Goal: Transaction & Acquisition: Purchase product/service

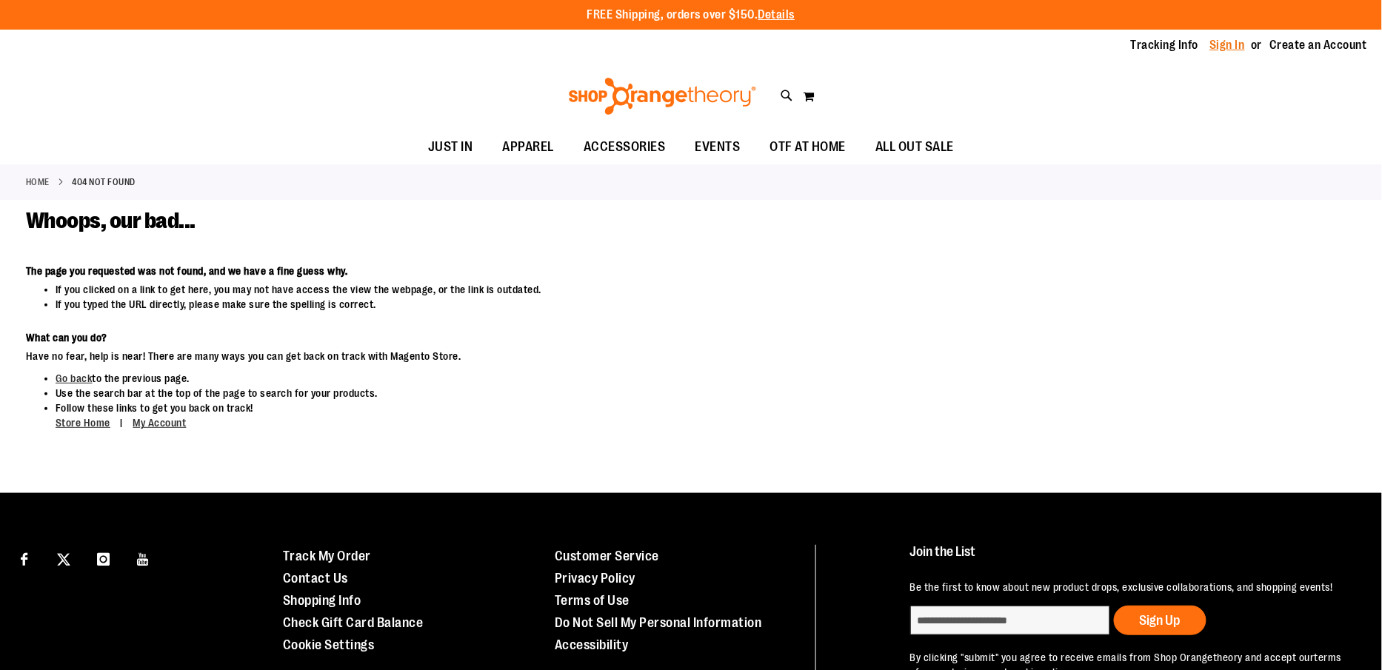
click at [1219, 44] on link "Sign In" at bounding box center [1229, 45] width 36 height 16
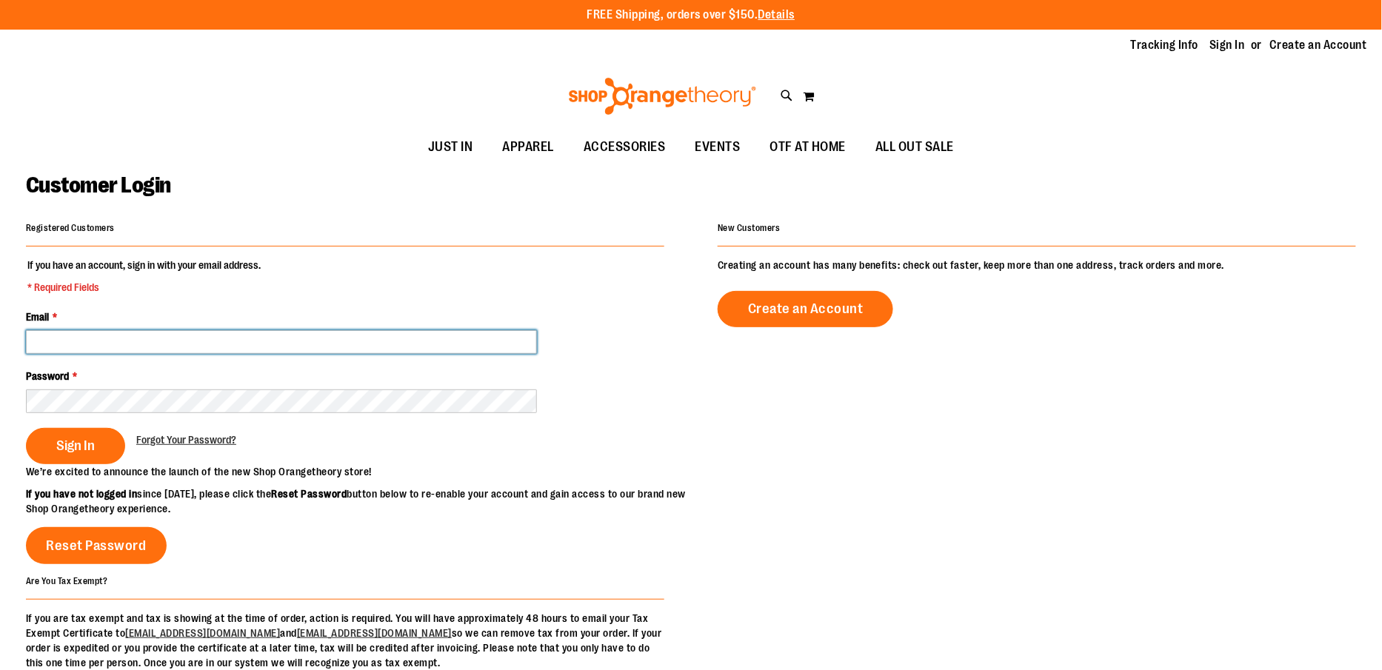
click at [267, 333] on input "Email *" at bounding box center [281, 342] width 511 height 24
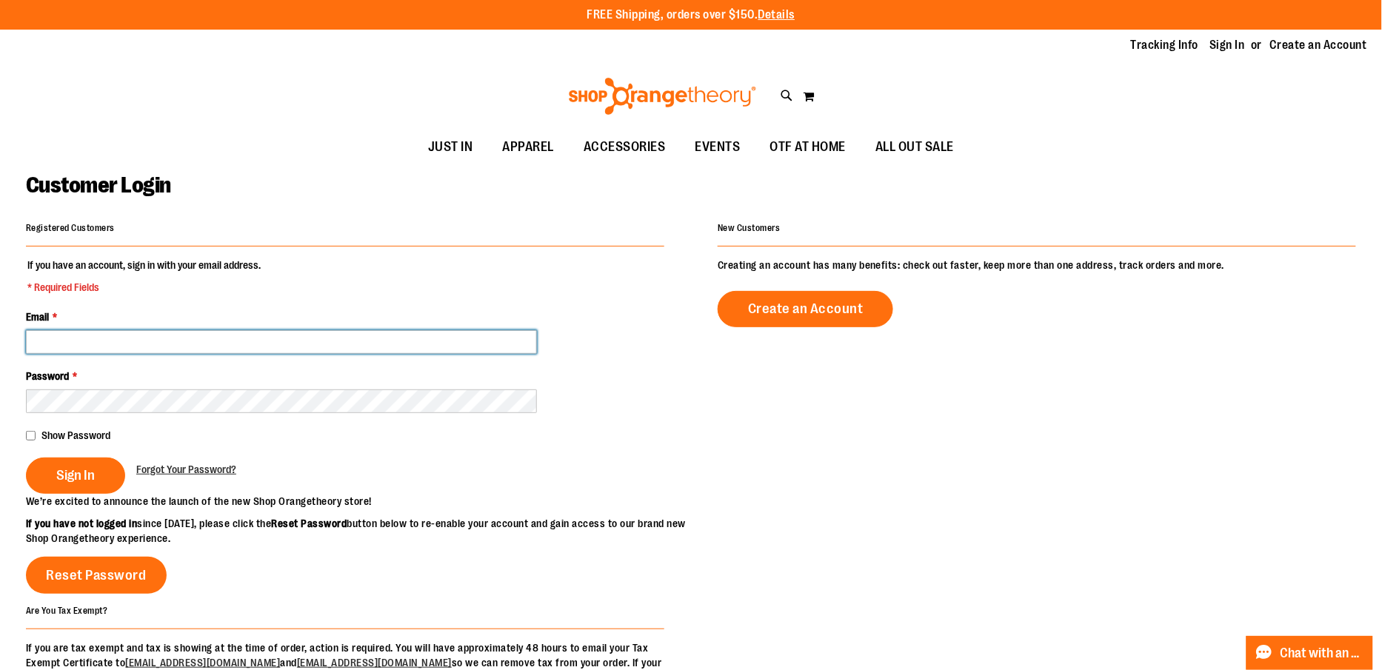
type input "**********"
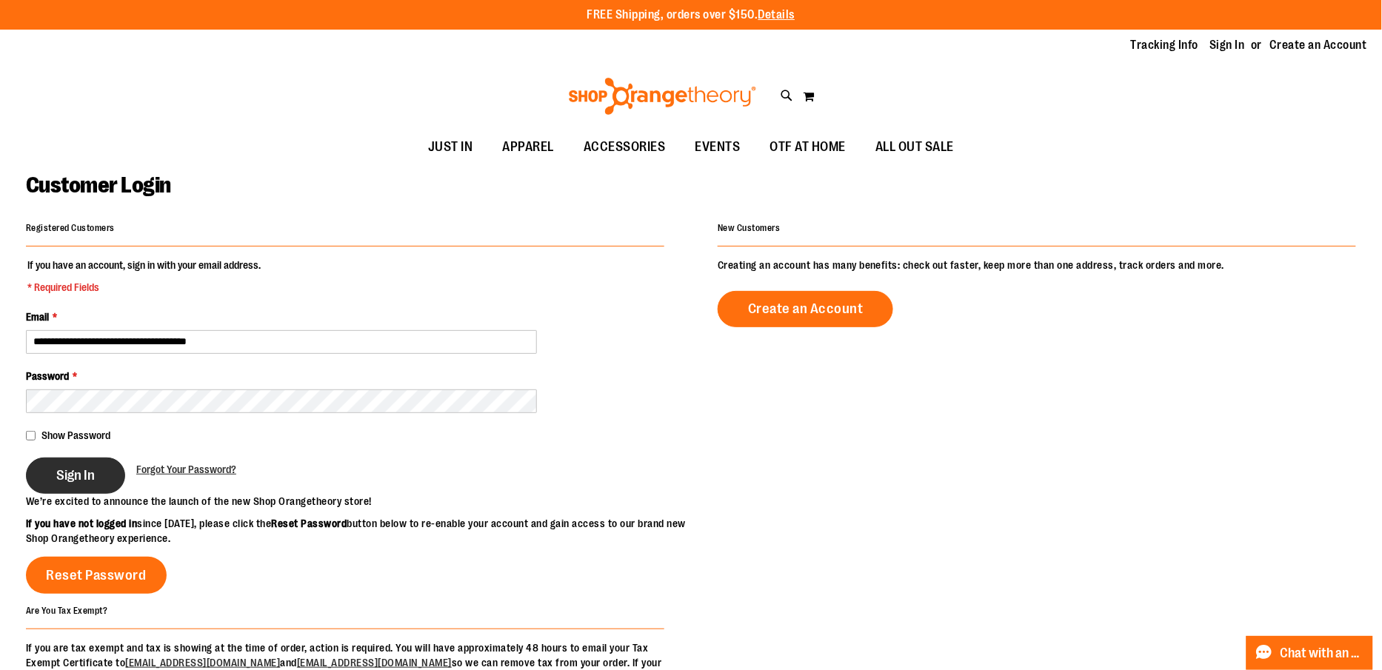
click at [99, 465] on button "Sign In" at bounding box center [75, 476] width 99 height 36
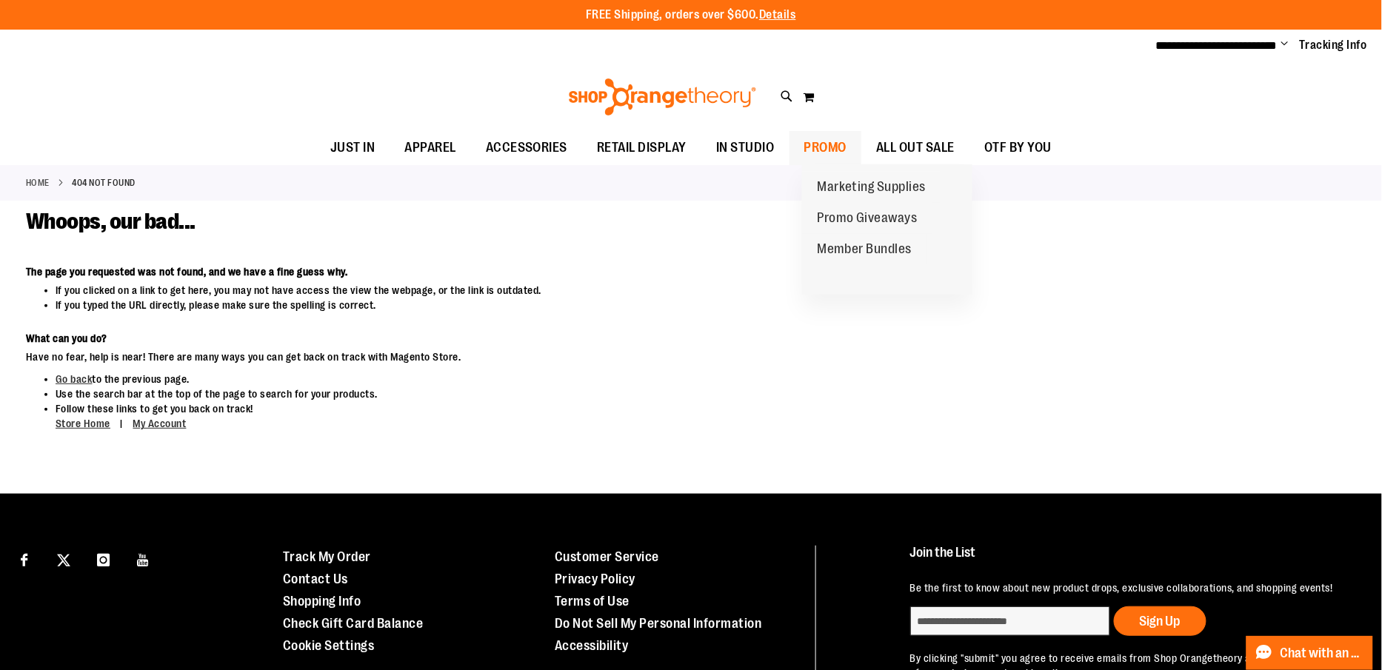
click at [846, 154] on span "PROMO" at bounding box center [826, 147] width 43 height 33
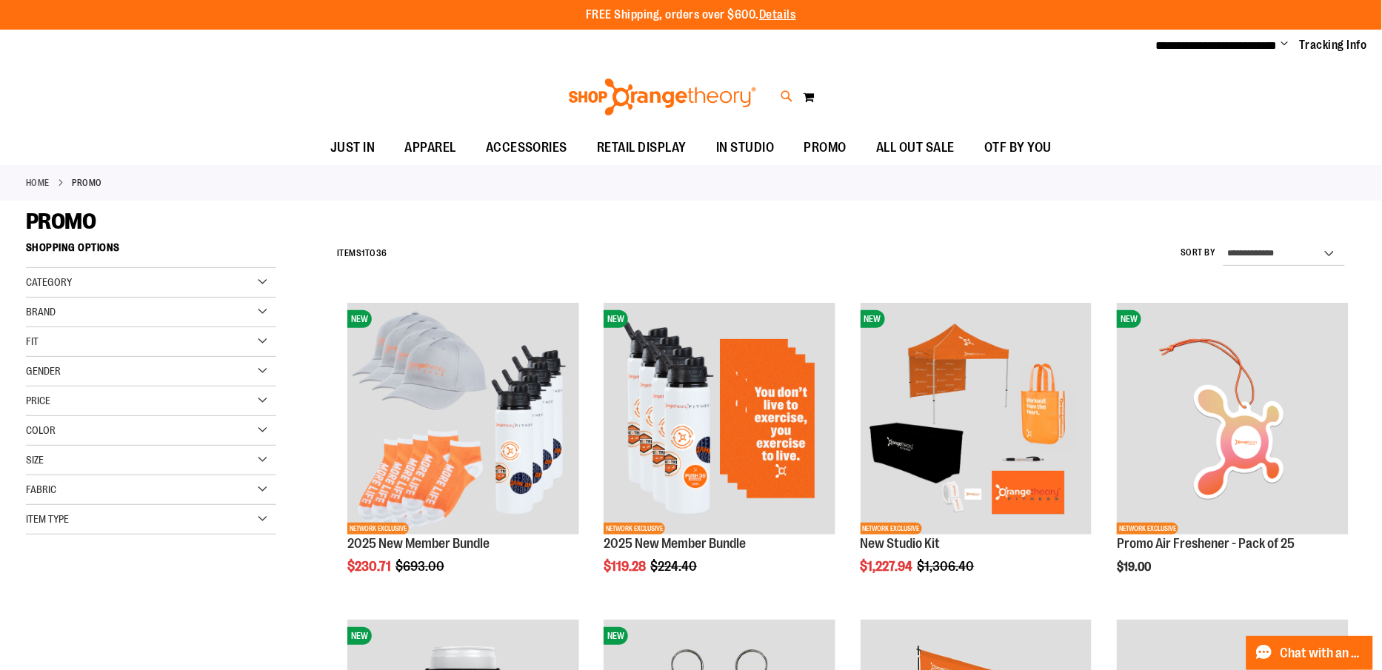
click at [785, 97] on icon at bounding box center [787, 96] width 13 height 17
type input "*********"
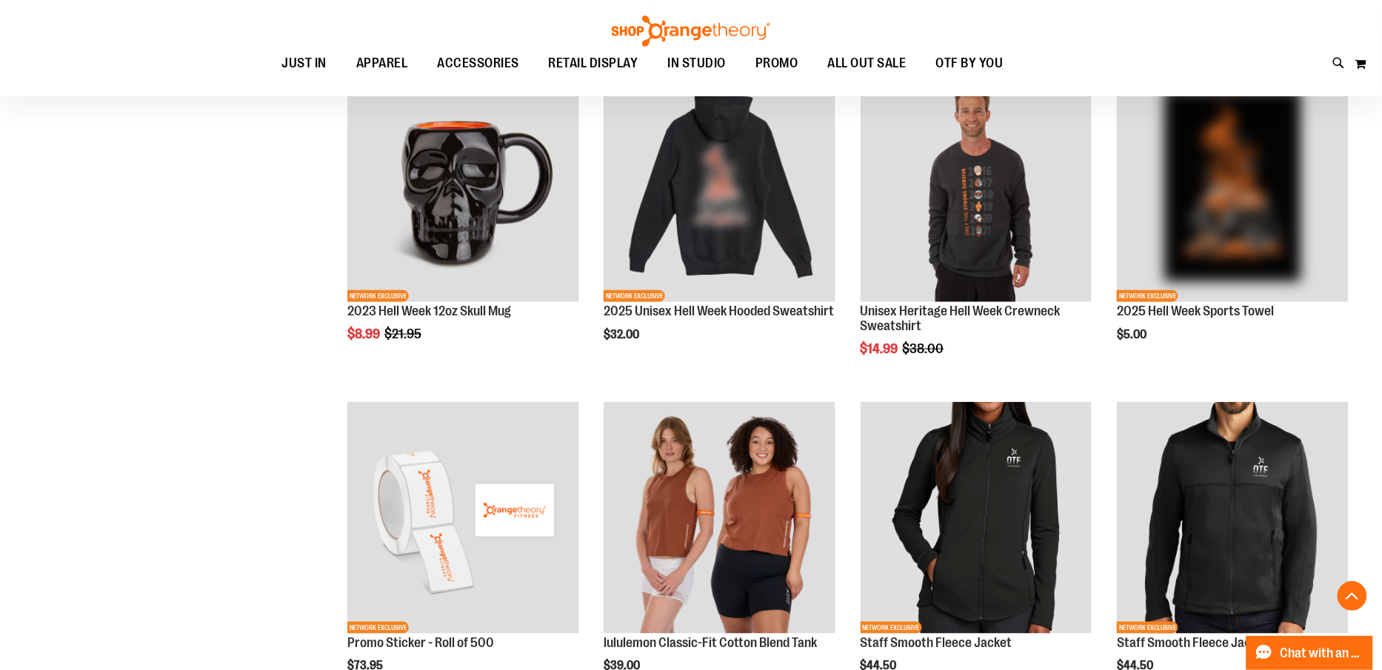
scroll to position [265, 0]
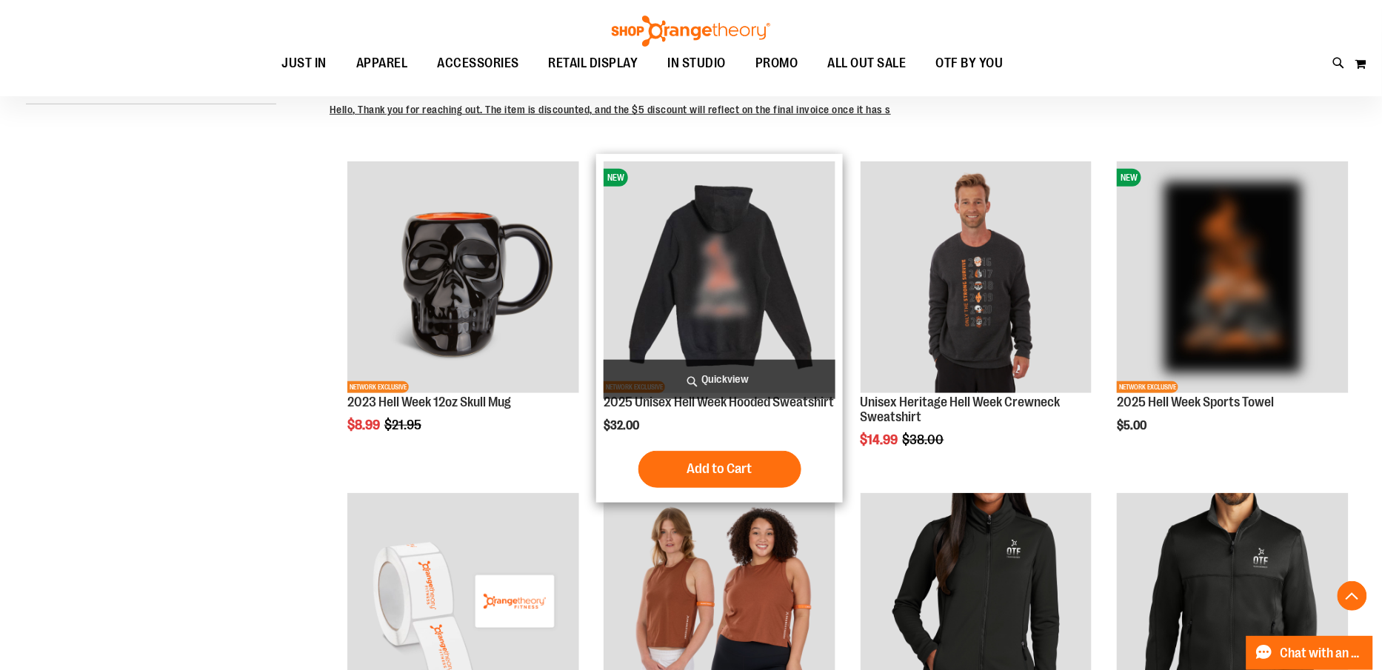
click at [743, 321] on img "product" at bounding box center [720, 277] width 232 height 232
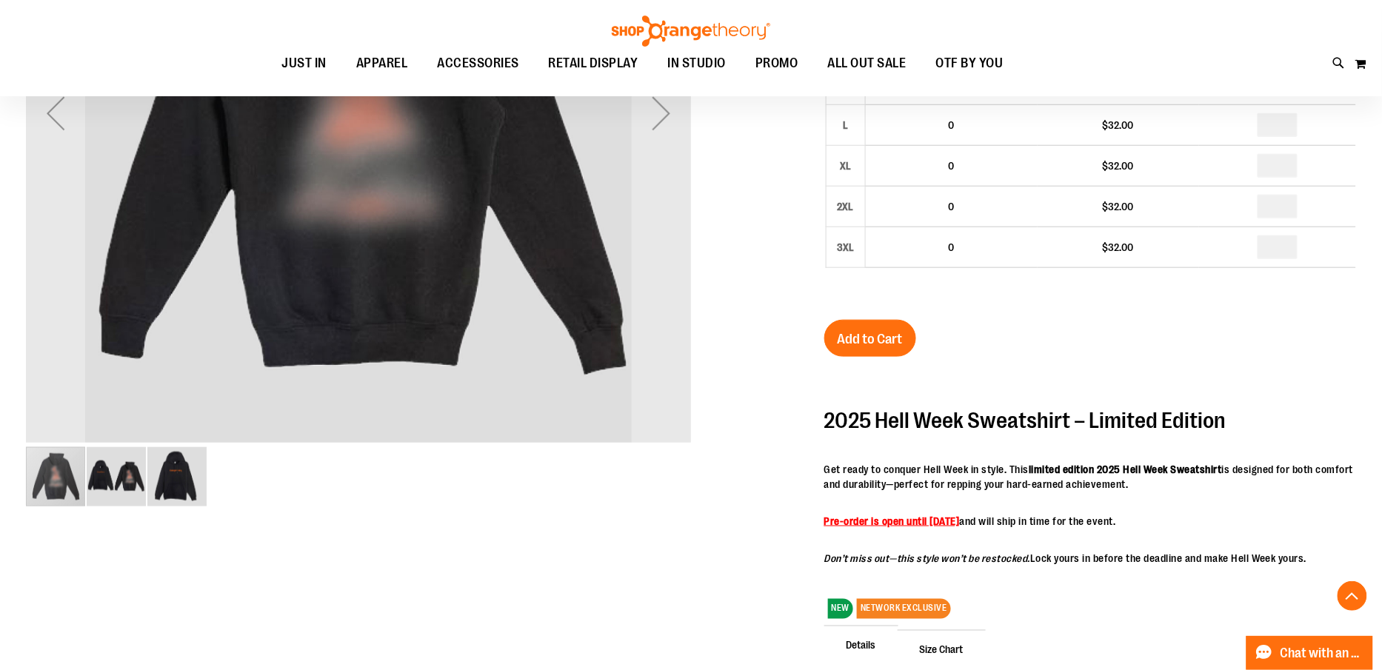
scroll to position [416, 0]
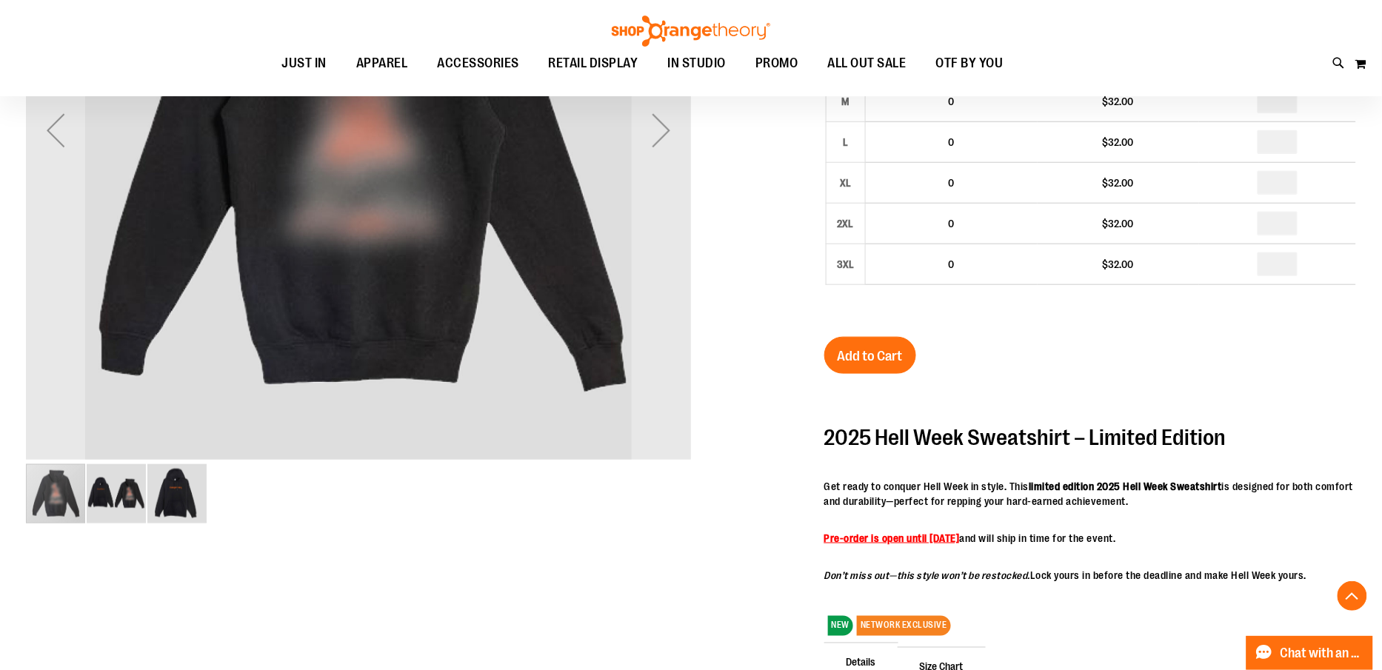
click at [113, 492] on img "image 2 of 3" at bounding box center [116, 493] width 59 height 59
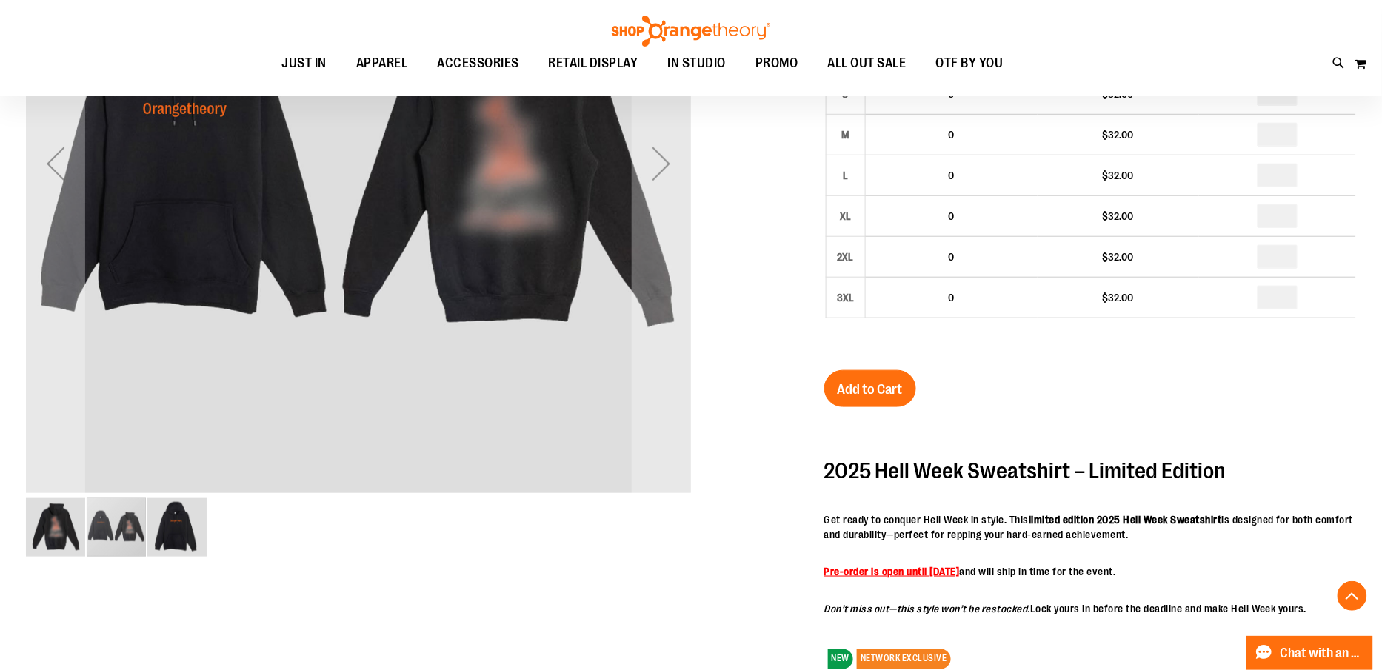
scroll to position [467, 0]
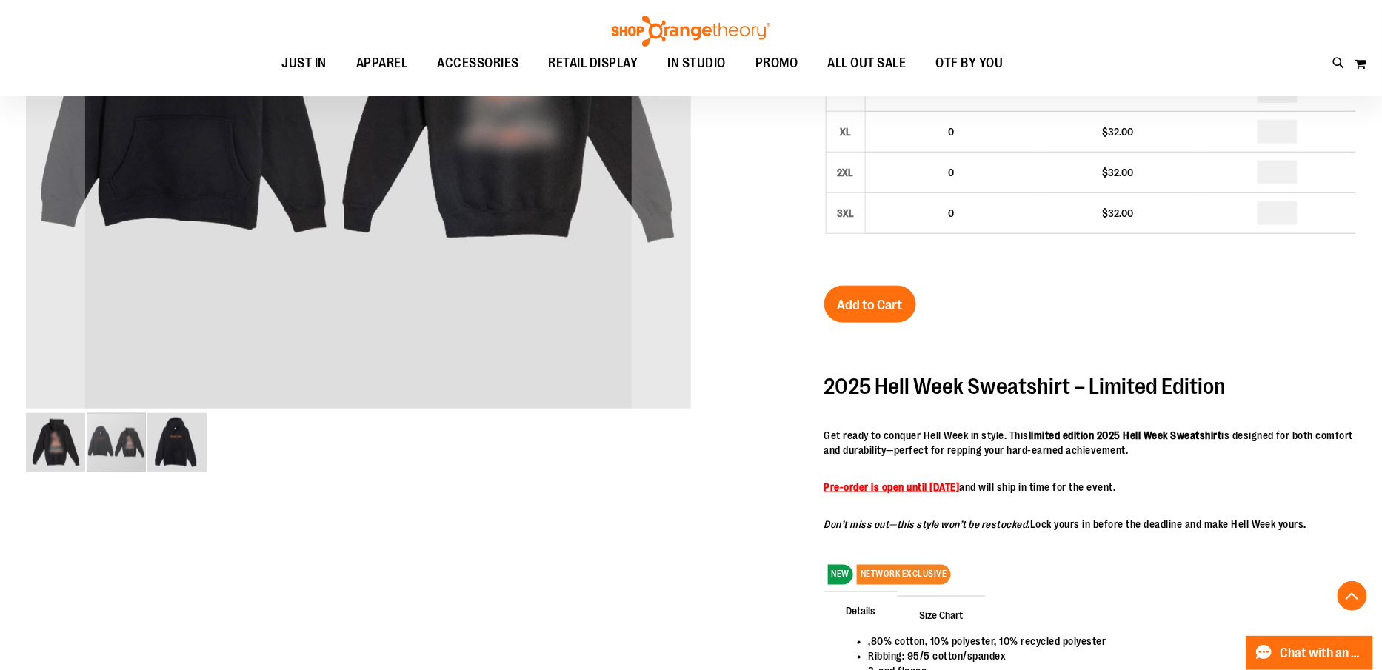
click at [196, 452] on img "image 3 of 3" at bounding box center [176, 442] width 59 height 59
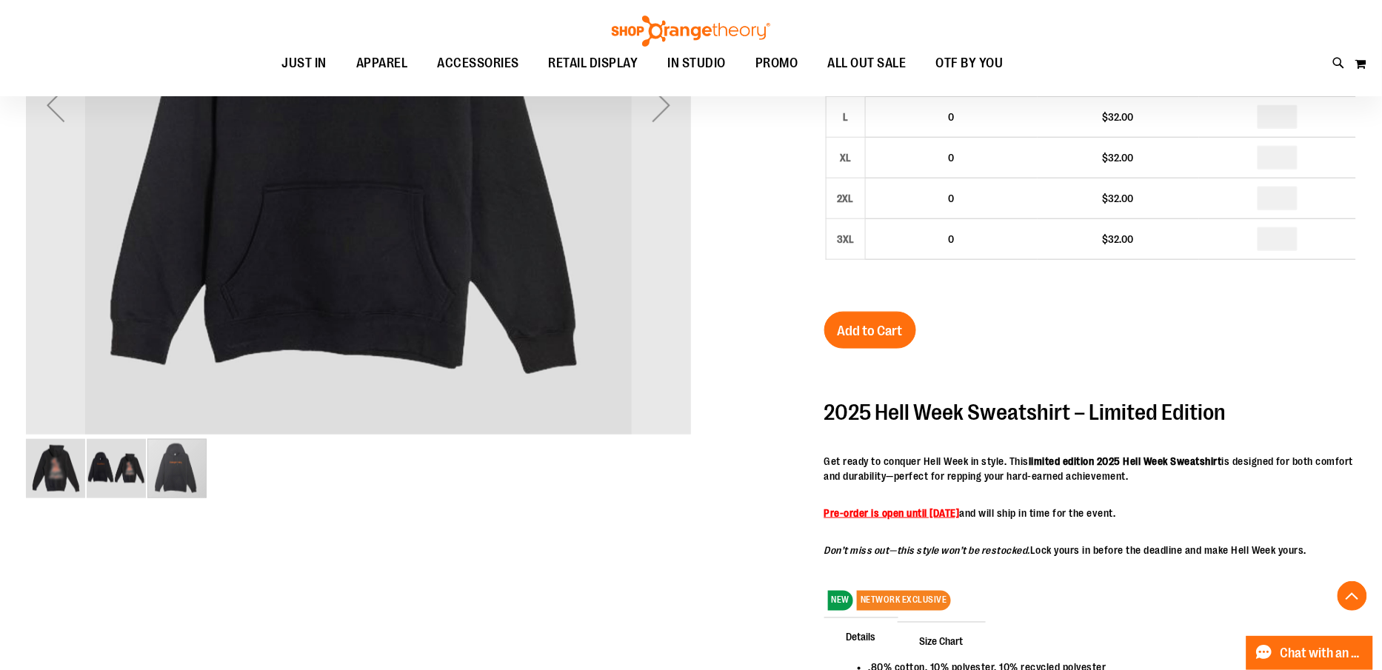
scroll to position [440, 0]
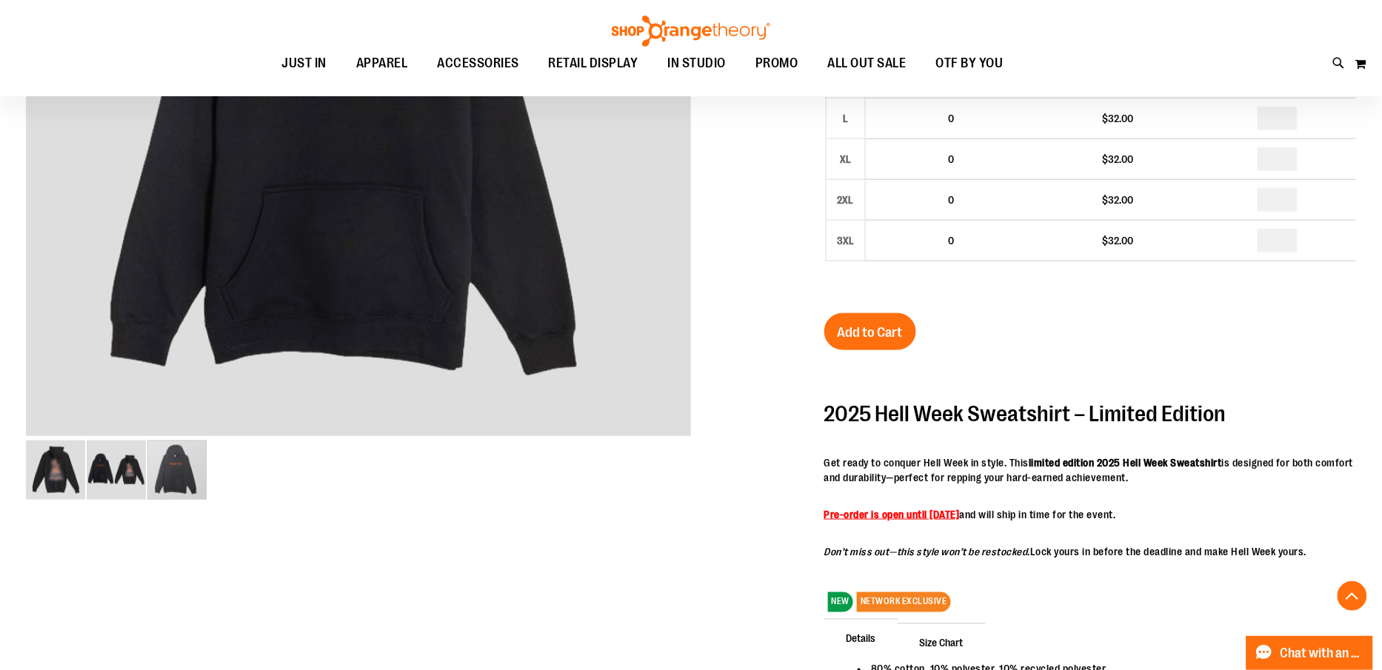
click at [1039, 328] on div "2025 Unisex Hell Week Hooded Sweatshirt $32.00 Backordered Only %1 left SKU 155…" at bounding box center [1091, 363] width 532 height 1045
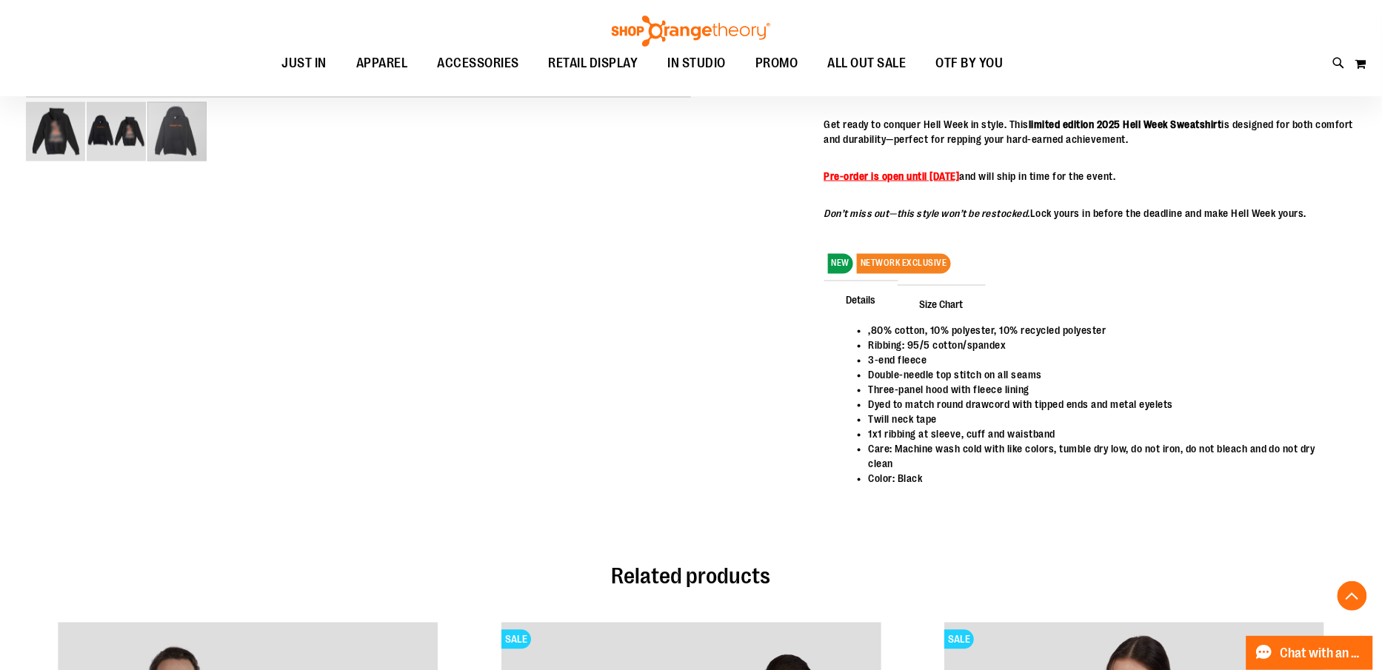
scroll to position [798, 0]
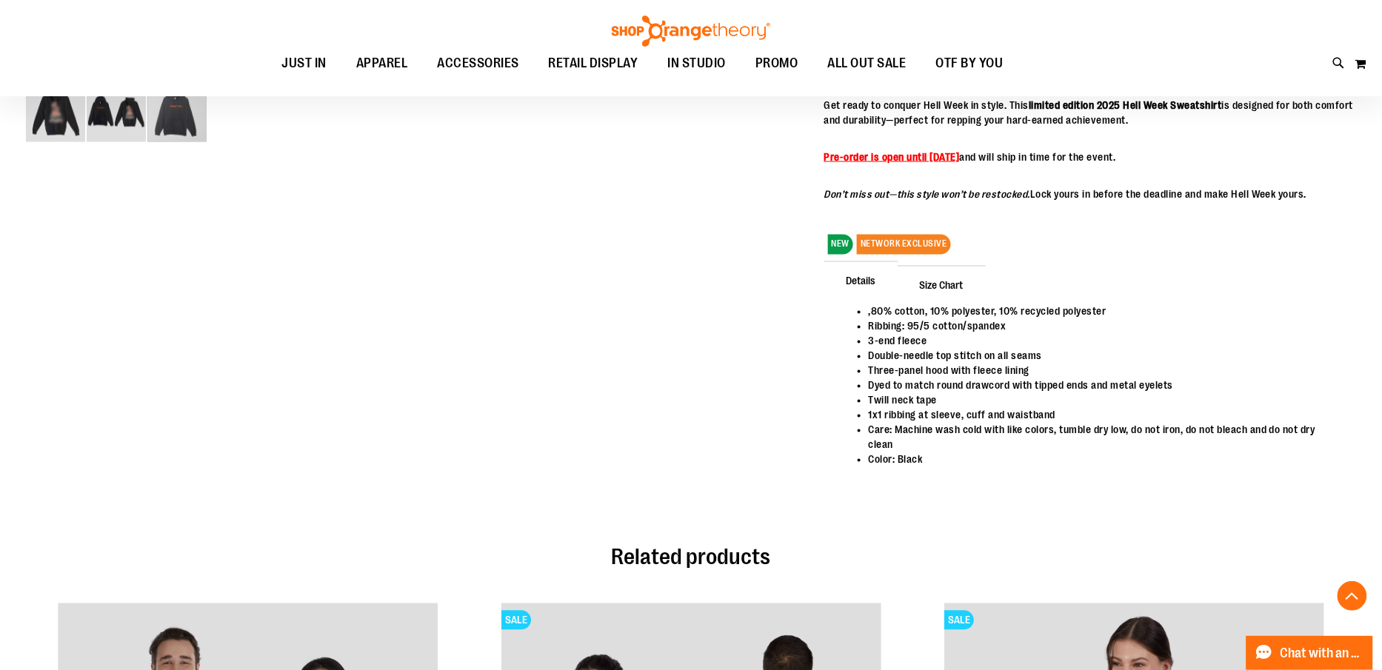
click at [112, 126] on img "image 2 of 3" at bounding box center [116, 112] width 59 height 59
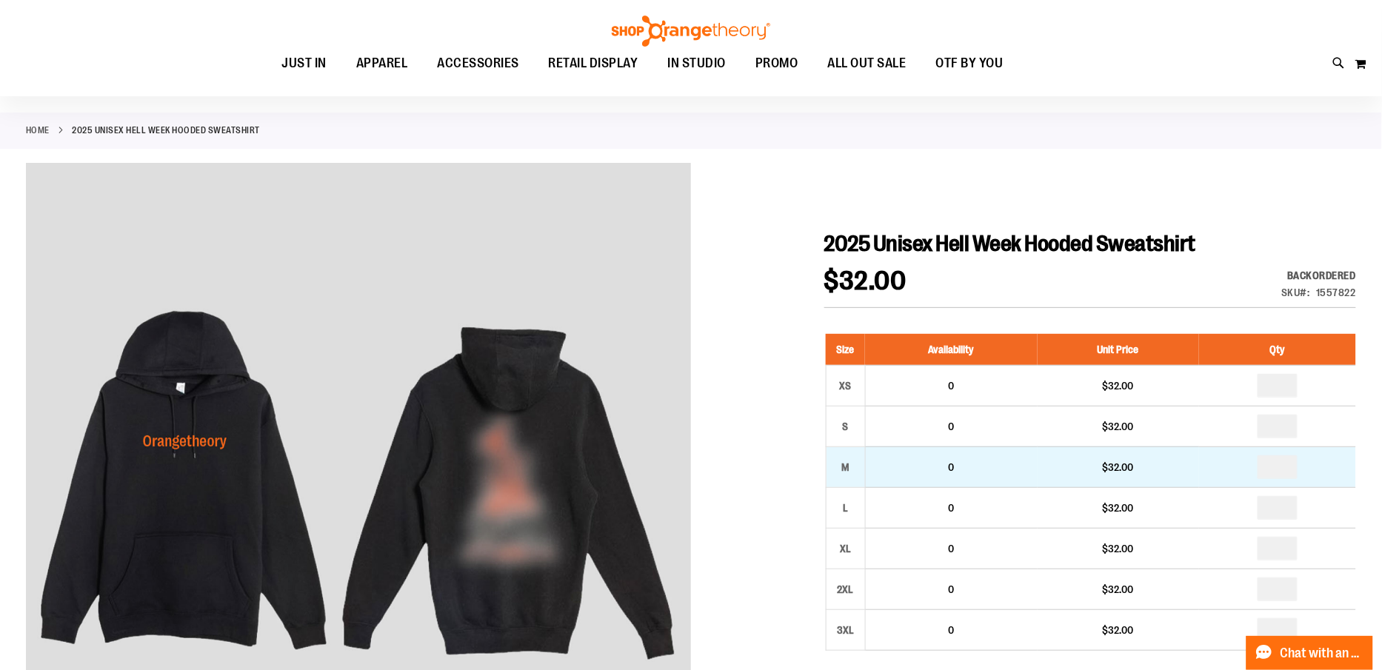
scroll to position [53, 0]
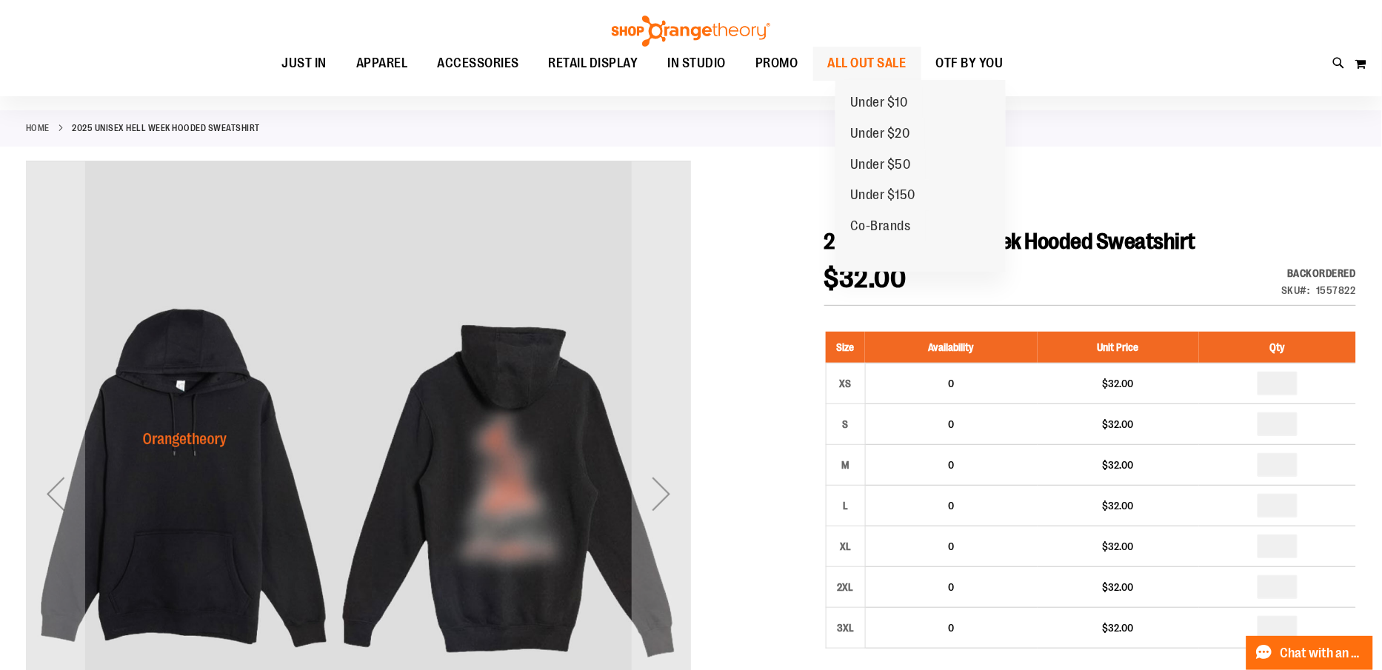
click at [907, 64] on span "ALL OUT SALE" at bounding box center [867, 63] width 79 height 33
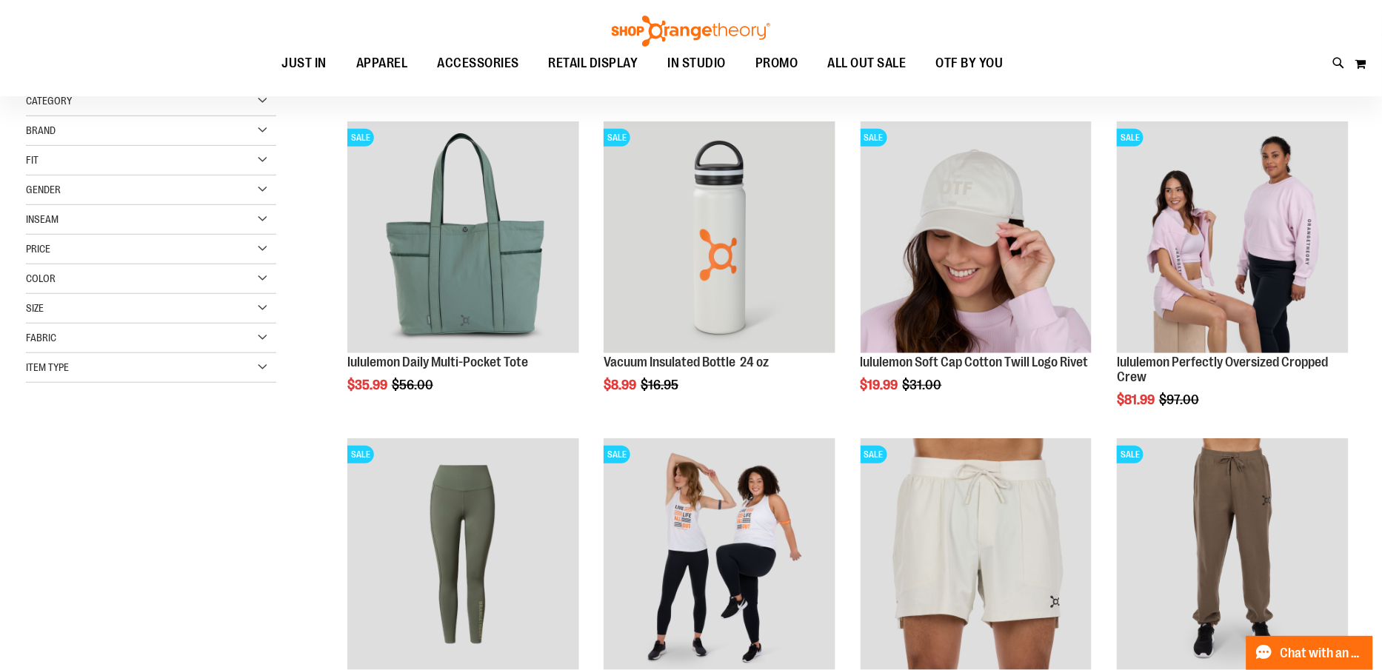
scroll to position [174, 0]
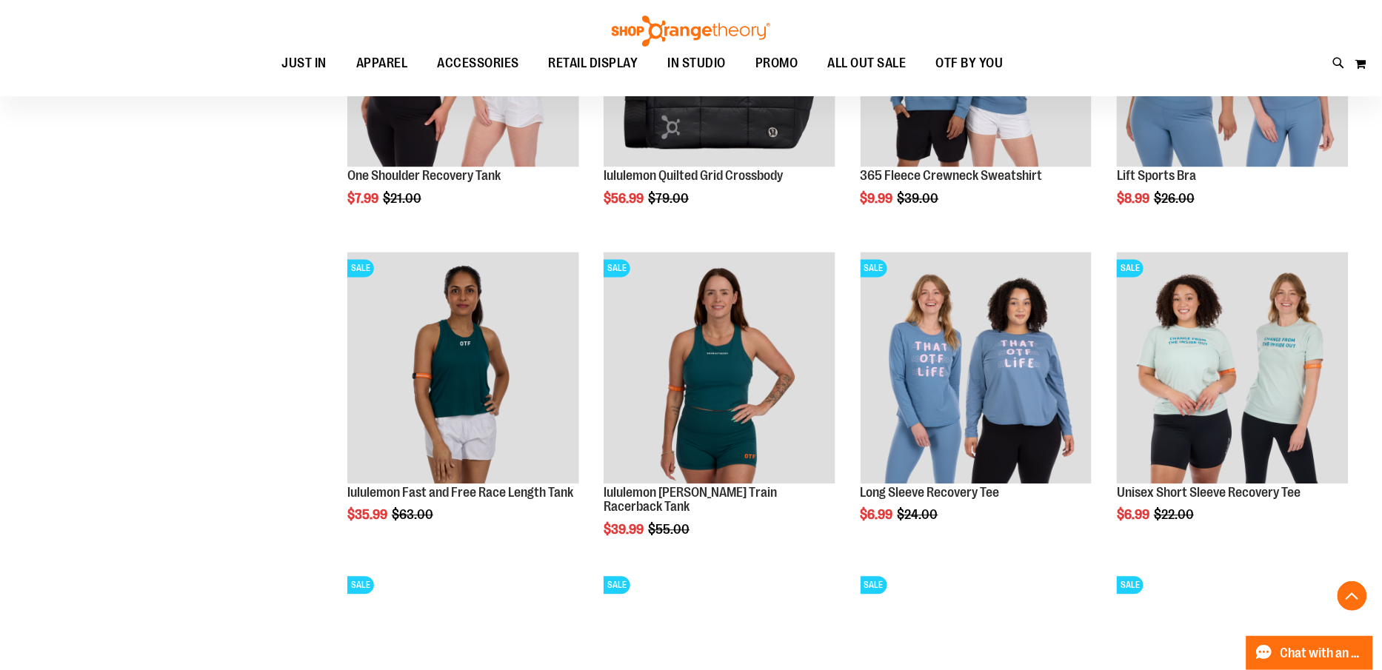
scroll to position [1000, 0]
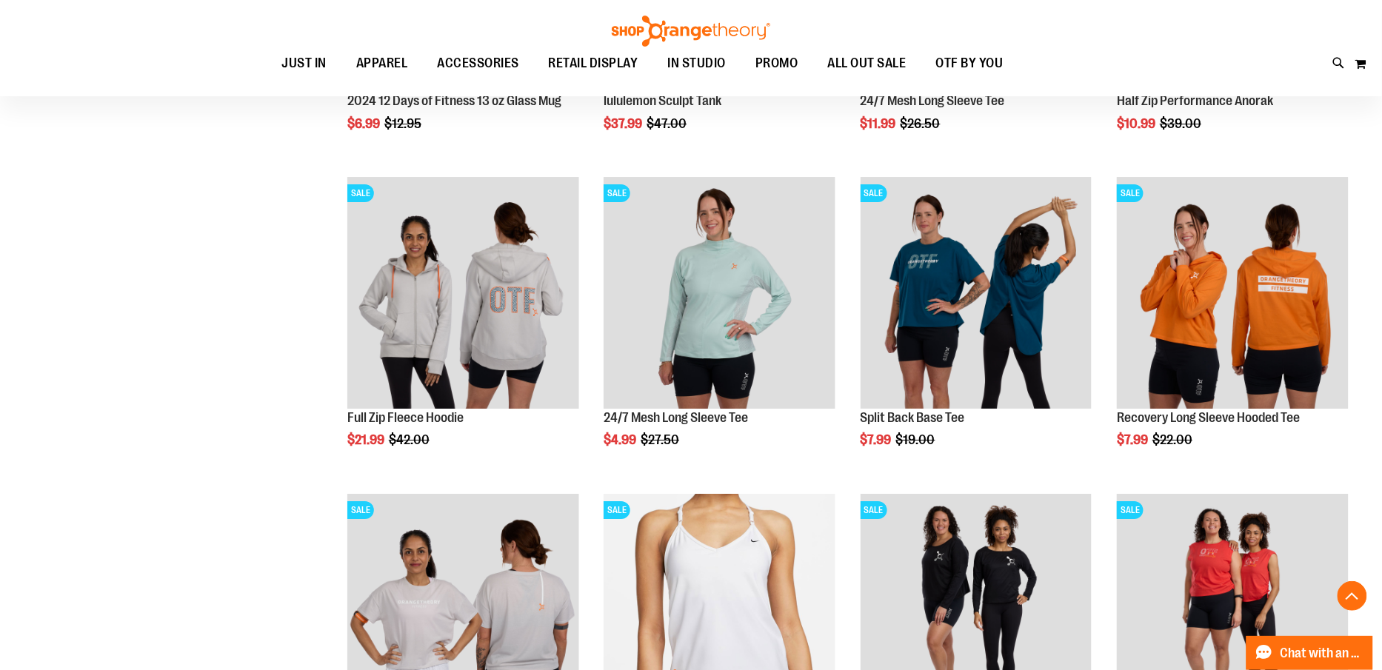
scroll to position [1556, 0]
